Goal: Task Accomplishment & Management: Complete application form

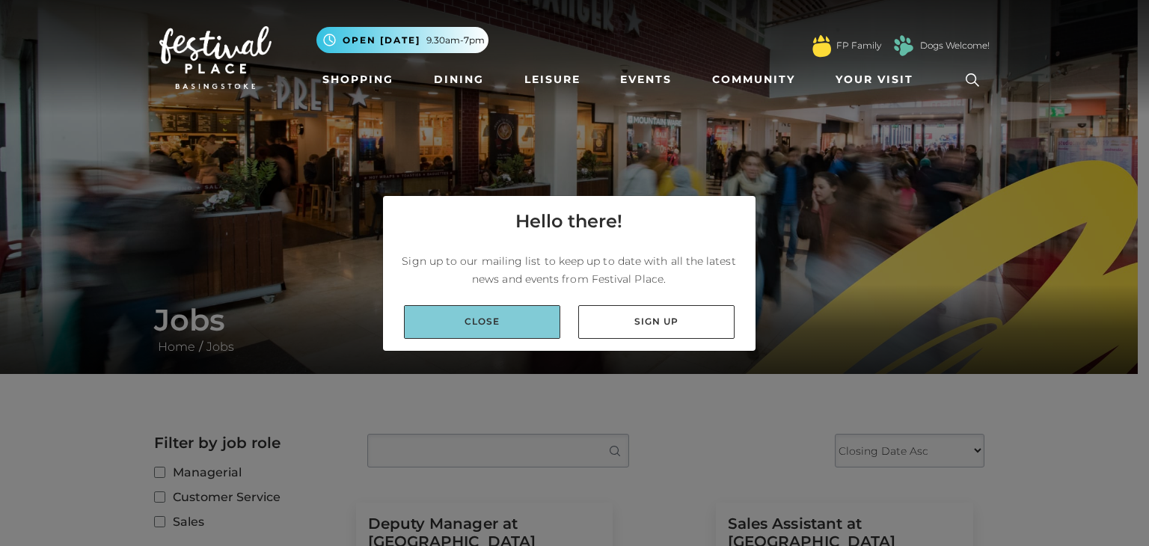
click at [476, 311] on link "Close" at bounding box center [482, 322] width 156 height 34
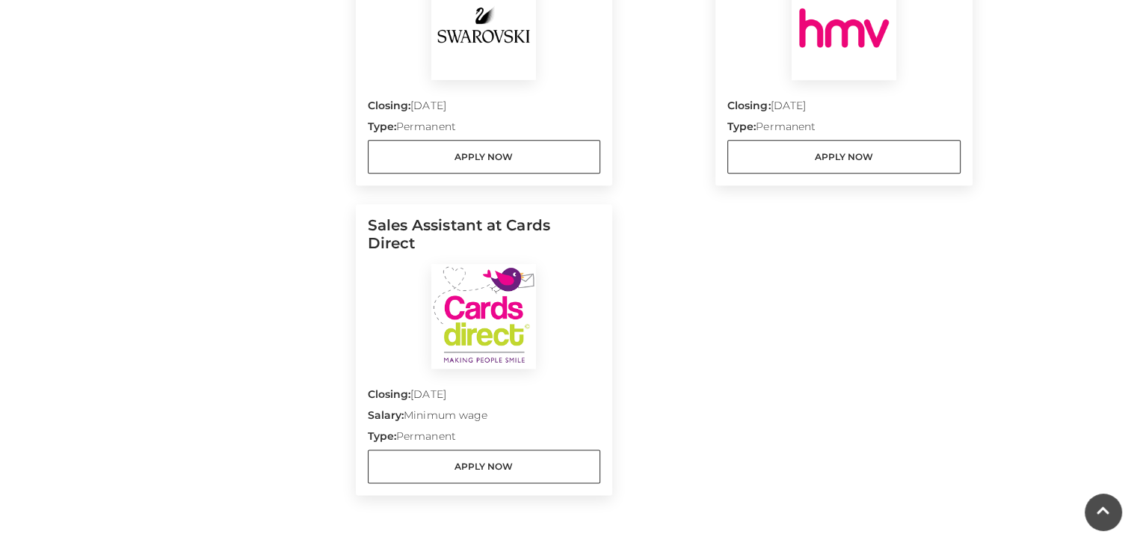
scroll to position [1892, 0]
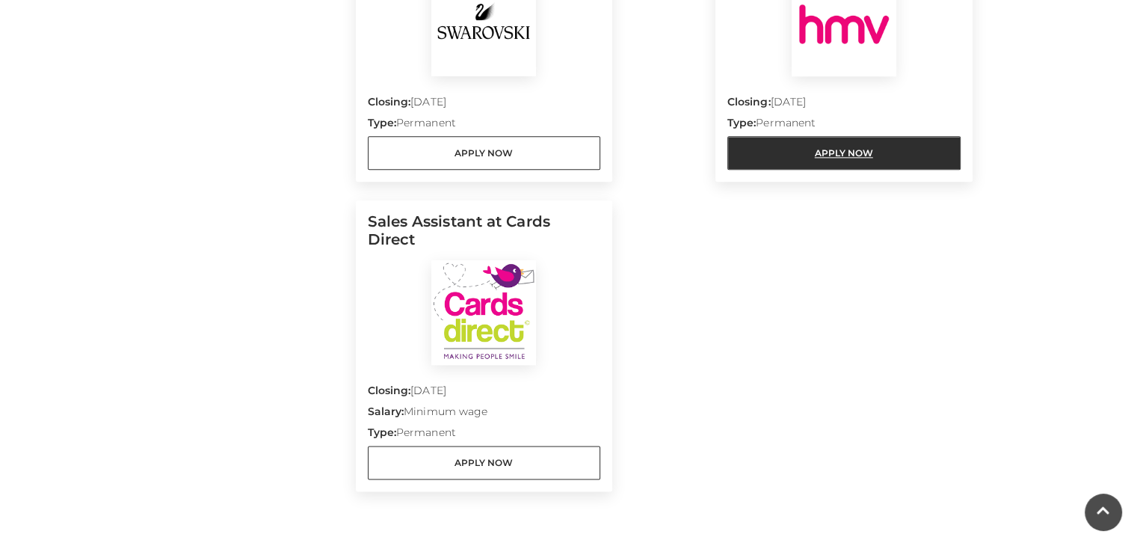
click at [869, 136] on link "Apply Now" at bounding box center [844, 153] width 233 height 34
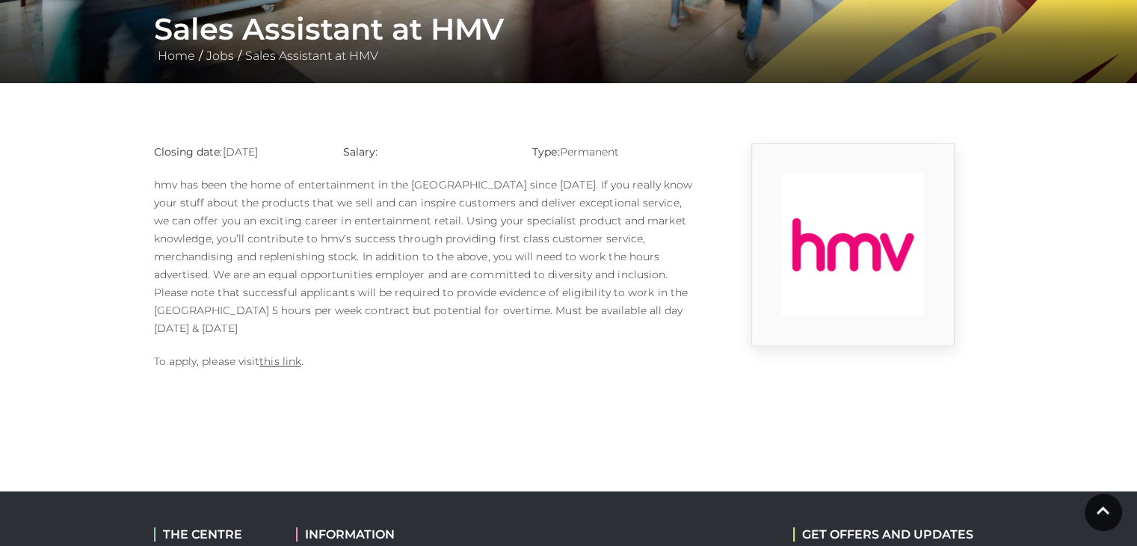
scroll to position [292, 0]
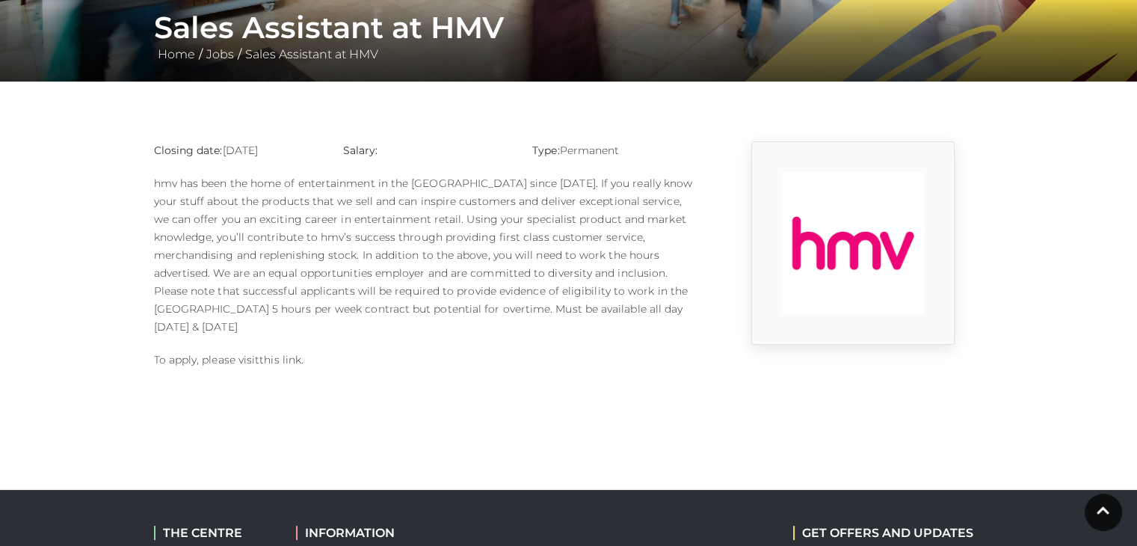
click at [283, 353] on link "this link" at bounding box center [280, 359] width 42 height 13
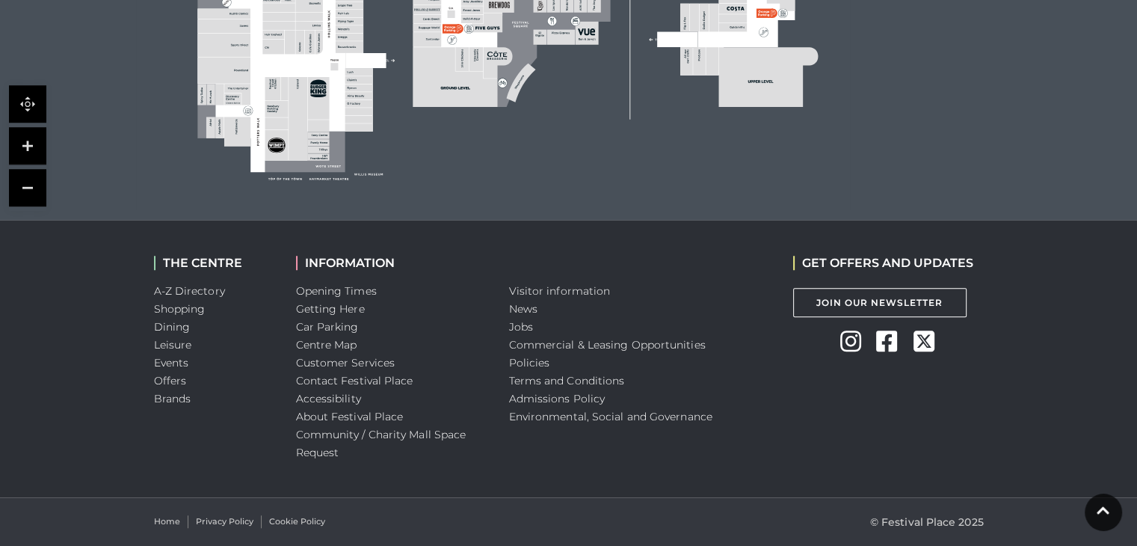
scroll to position [153, 0]
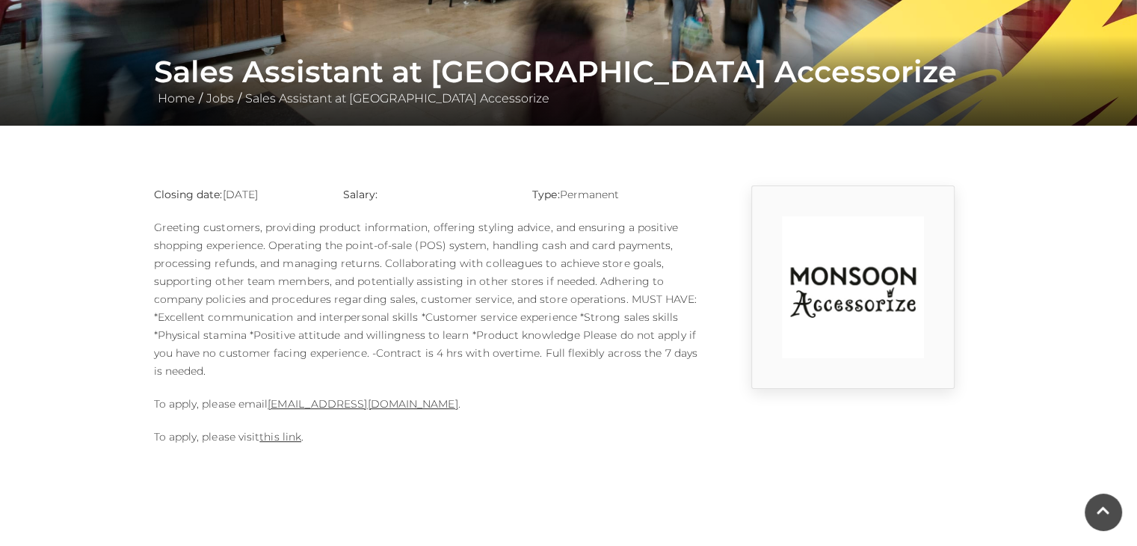
scroll to position [245, 0]
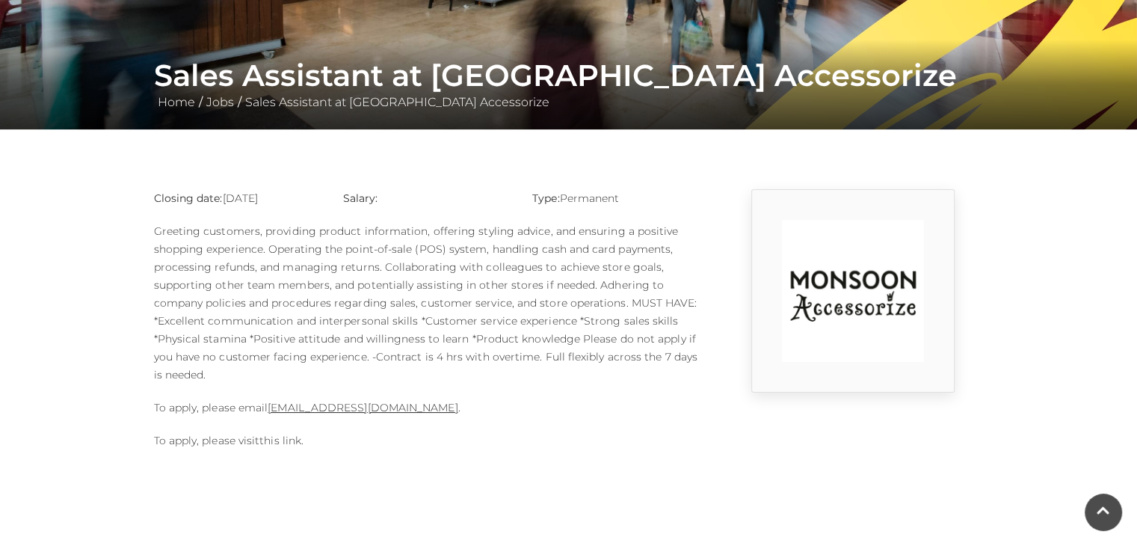
click at [271, 440] on link "this link" at bounding box center [280, 440] width 42 height 13
click at [281, 445] on link "this link" at bounding box center [280, 440] width 42 height 13
click at [446, 453] on div "Closing date: 10-09-2025 Salary: Type: Permanent To apply, please email 1124m@m…" at bounding box center [427, 326] width 568 height 275
drag, startPoint x: 461, startPoint y: 399, endPoint x: 467, endPoint y: 421, distance: 23.4
click at [467, 421] on div "Closing date: 10-09-2025 Salary: Type: Permanent To apply, please email 1124m@m…" at bounding box center [427, 326] width 568 height 275
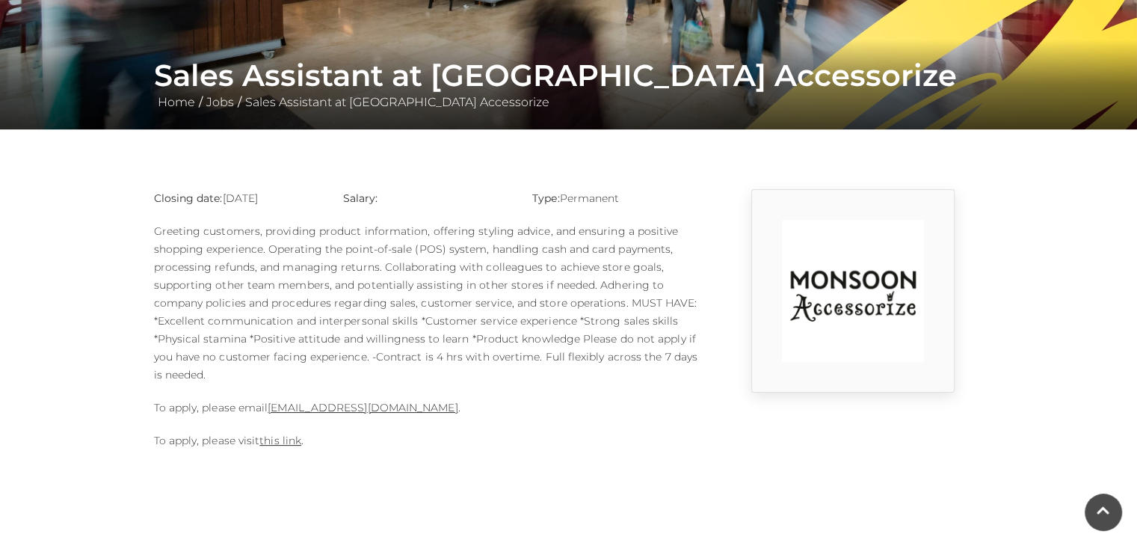
click at [493, 423] on div "Closing date: 10-09-2025 Salary: Type: Permanent To apply, please email 1124m@m…" at bounding box center [427, 326] width 568 height 275
drag, startPoint x: 471, startPoint y: 411, endPoint x: 269, endPoint y: 408, distance: 201.9
click at [269, 408] on p "To apply, please email 1124m@monsoonmail.rms-metro.com ." at bounding box center [427, 408] width 546 height 18
